Goal: Task Accomplishment & Management: Manage account settings

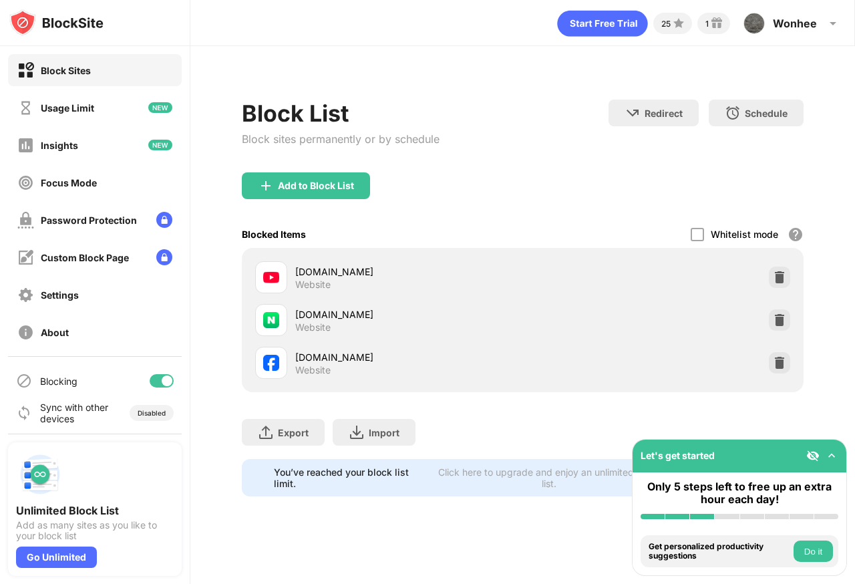
click at [422, 218] on div "Add to Block List" at bounding box center [523, 196] width 562 height 48
click at [206, 343] on div "Block List Block sites permanently or by schedule Redirect Choose a site to be …" at bounding box center [522, 289] width 664 height 487
click at [314, 357] on div "[DOMAIN_NAME]" at bounding box center [409, 357] width 228 height 14
click at [771, 362] on div at bounding box center [779, 362] width 21 height 21
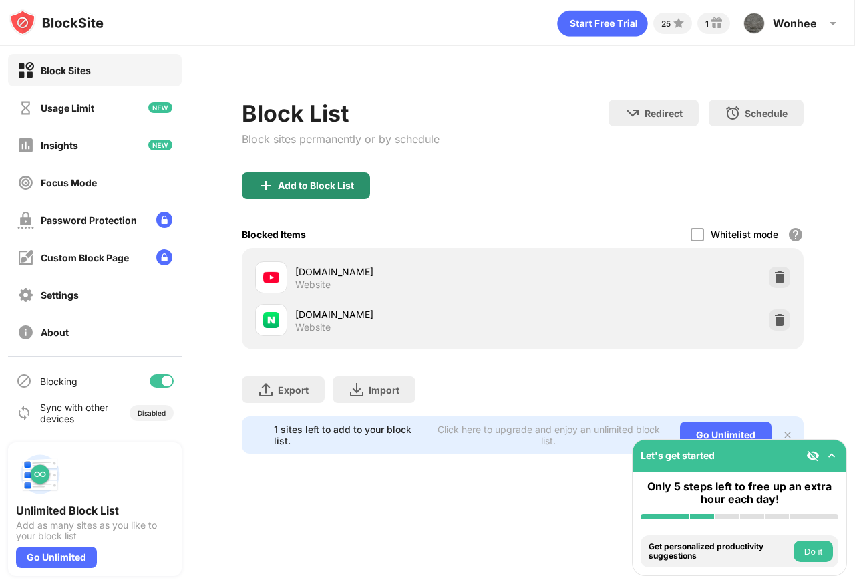
click at [333, 183] on div "Add to Block List" at bounding box center [316, 185] width 76 height 11
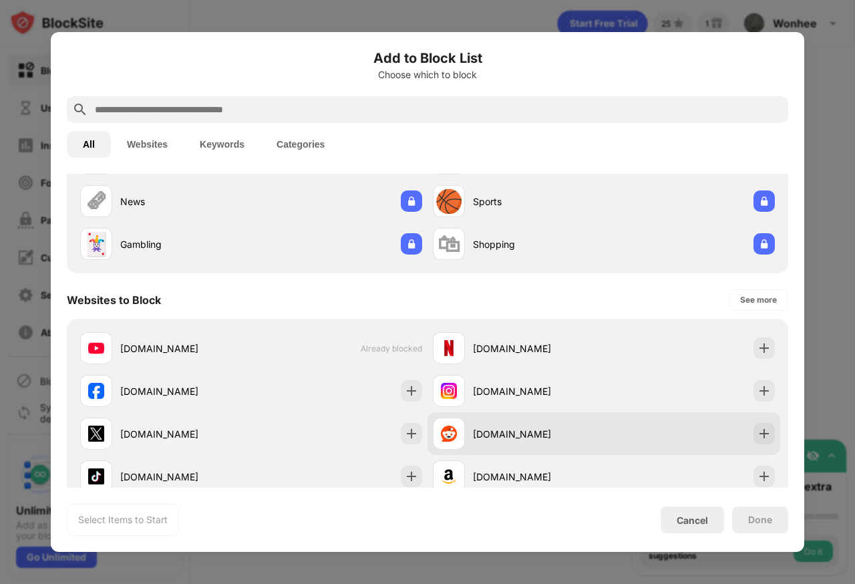
scroll to position [97, 0]
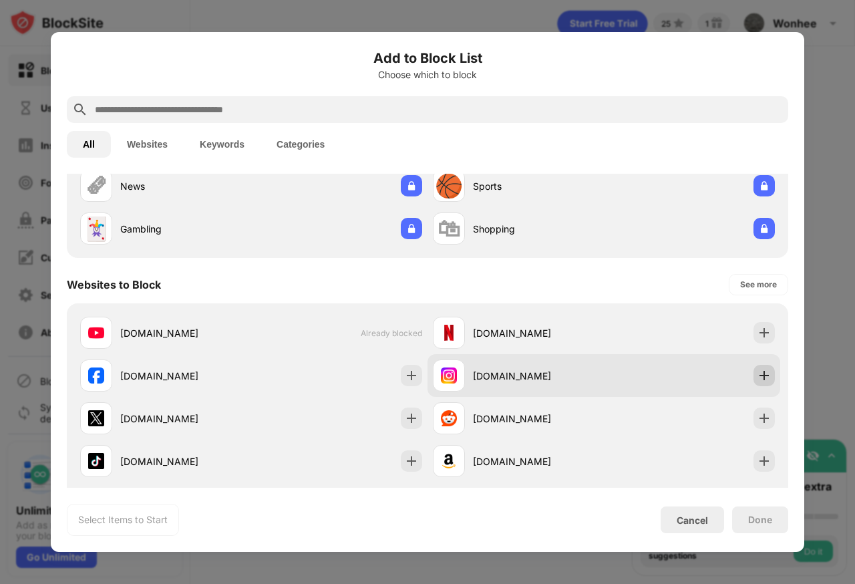
click at [766, 376] on img at bounding box center [763, 375] width 13 height 13
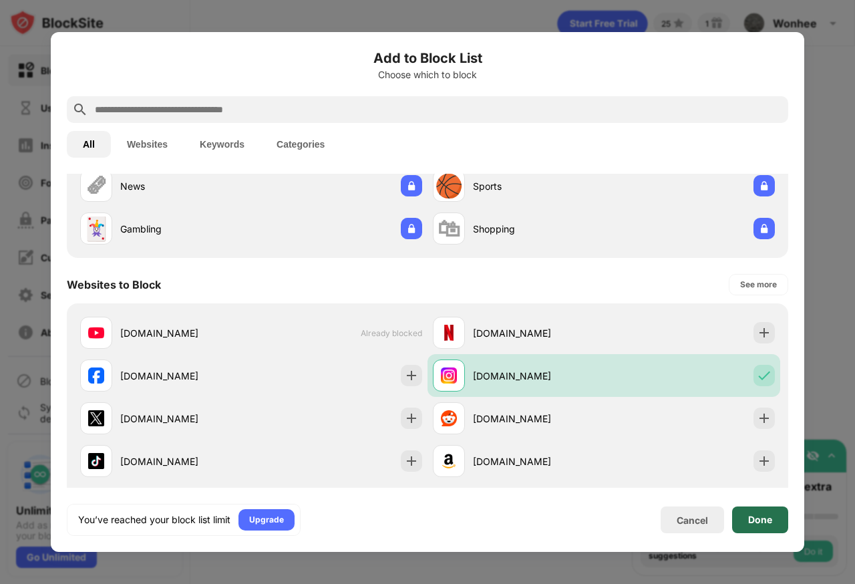
click at [756, 514] on div "Done" at bounding box center [760, 519] width 24 height 11
